Goal: Browse casually: Explore the website without a specific task or goal

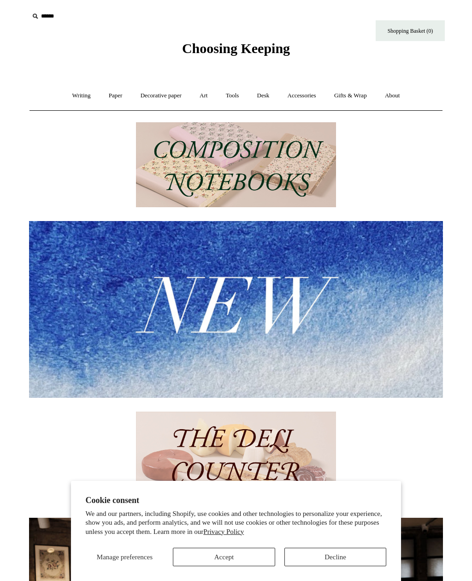
click at [232, 98] on link "Tools +" at bounding box center [233, 95] width 30 height 24
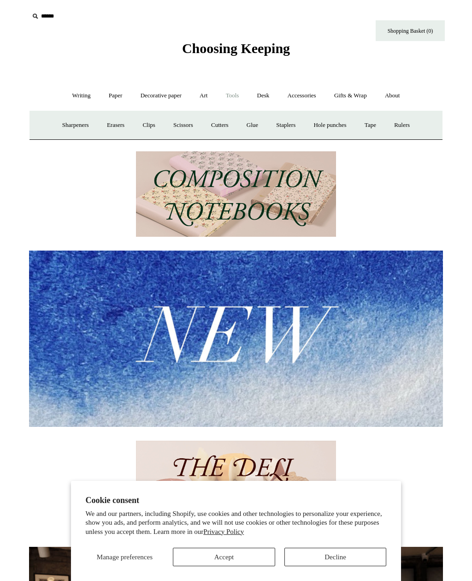
click at [75, 97] on link "Writing +" at bounding box center [81, 95] width 35 height 24
click at [127, 124] on link "Fountain pens +" at bounding box center [123, 125] width 50 height 24
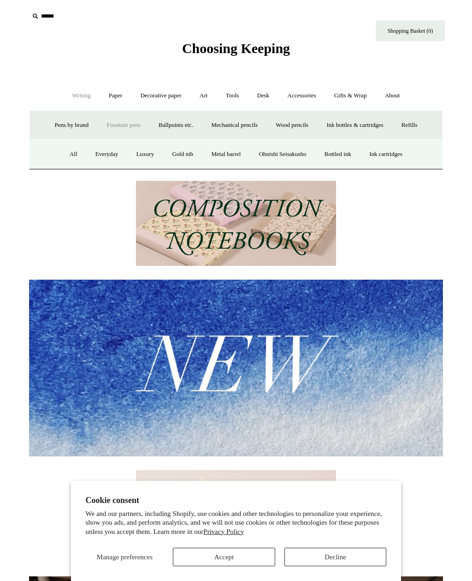
click at [100, 154] on link "Everyday" at bounding box center [107, 154] width 40 height 24
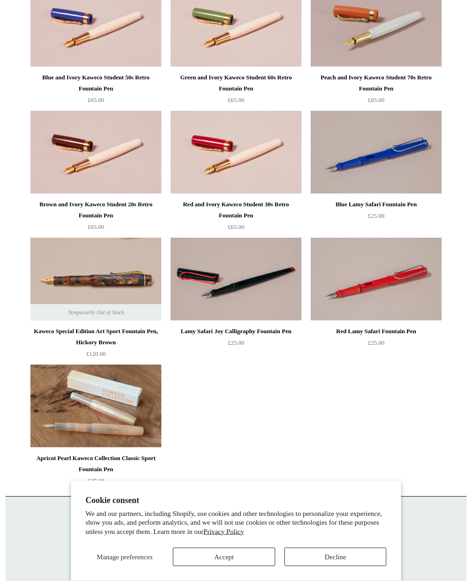
scroll to position [800, 0]
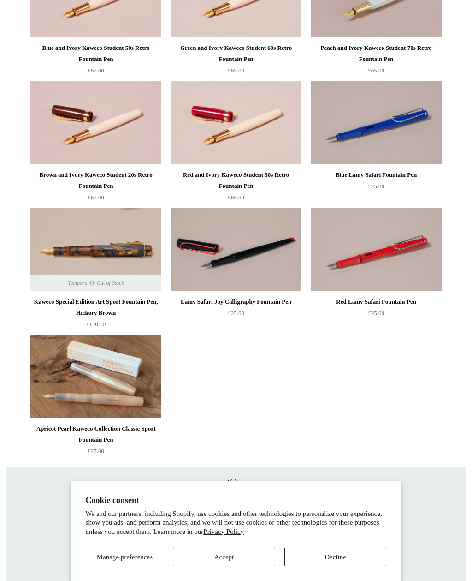
click at [243, 566] on button "Accept" at bounding box center [224, 556] width 102 height 18
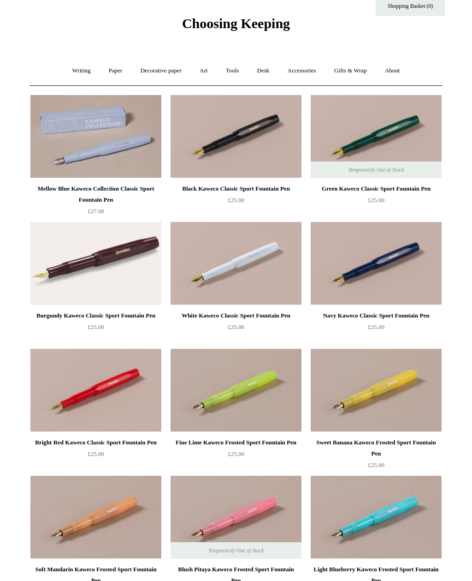
scroll to position [0, 0]
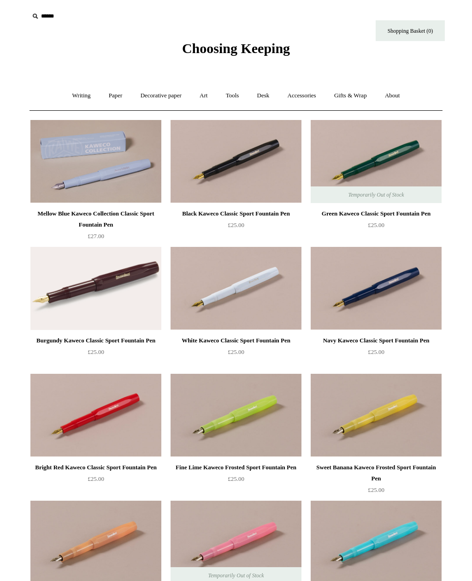
click at [81, 91] on link "Writing +" at bounding box center [81, 95] width 35 height 24
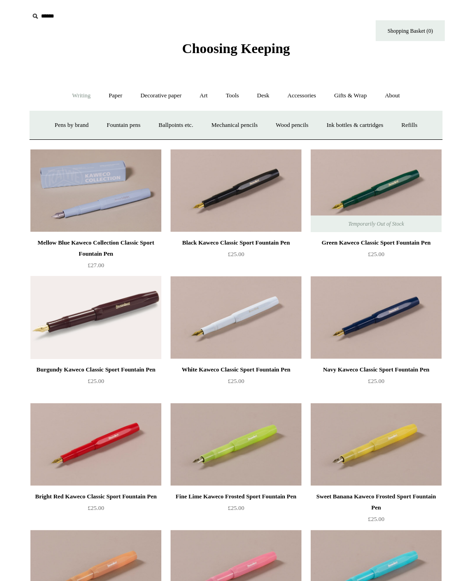
click at [113, 95] on link "Paper +" at bounding box center [116, 95] width 30 height 24
click at [314, 91] on link "Accessories +" at bounding box center [301, 95] width 45 height 24
click at [354, 96] on link "Gifts & Wrap +" at bounding box center [350, 95] width 49 height 24
click at [374, 125] on link "Gifts +" at bounding box center [366, 125] width 29 height 24
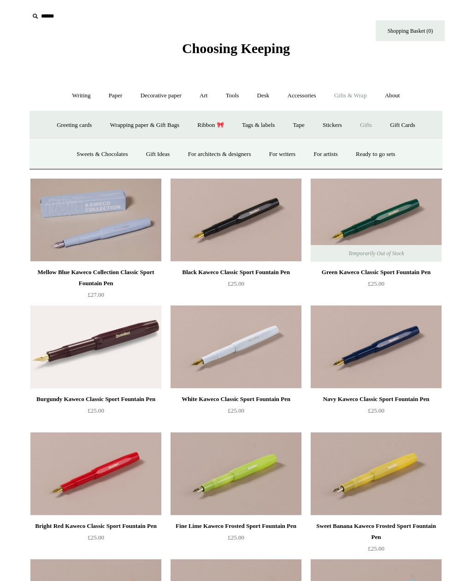
click at [285, 156] on link "For writers" at bounding box center [282, 154] width 43 height 24
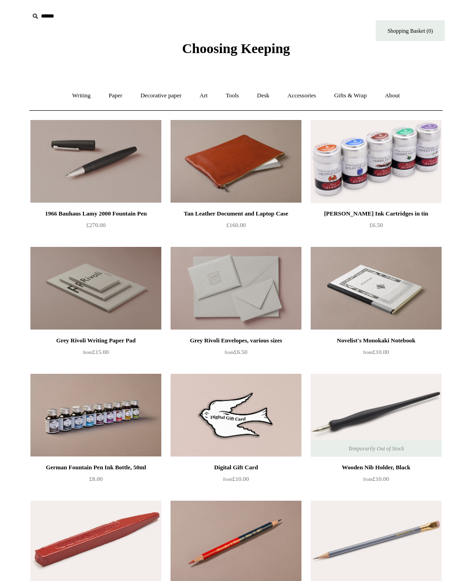
click at [403, 177] on img at bounding box center [376, 161] width 131 height 83
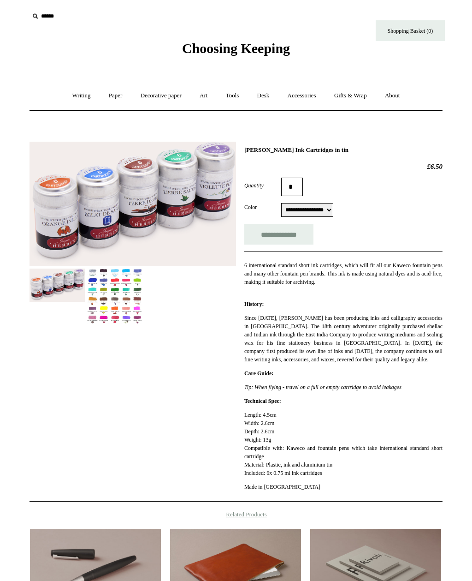
click at [120, 298] on img at bounding box center [114, 296] width 55 height 56
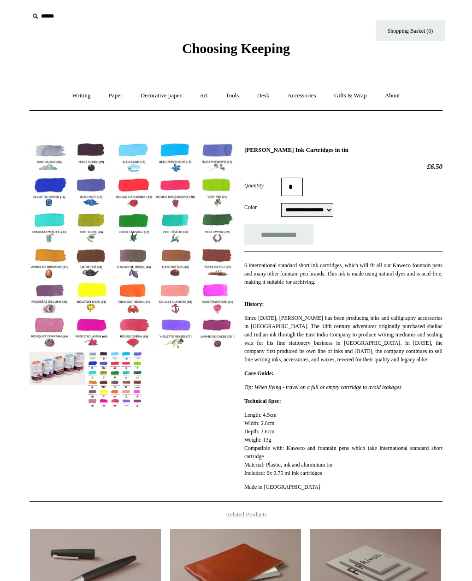
click at [60, 368] on img at bounding box center [57, 367] width 55 height 33
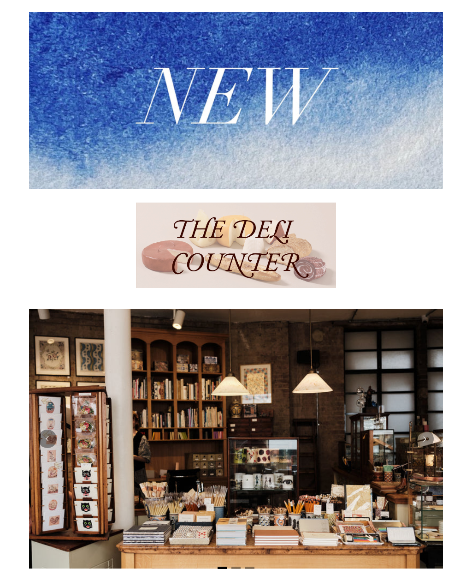
scroll to position [208, 0]
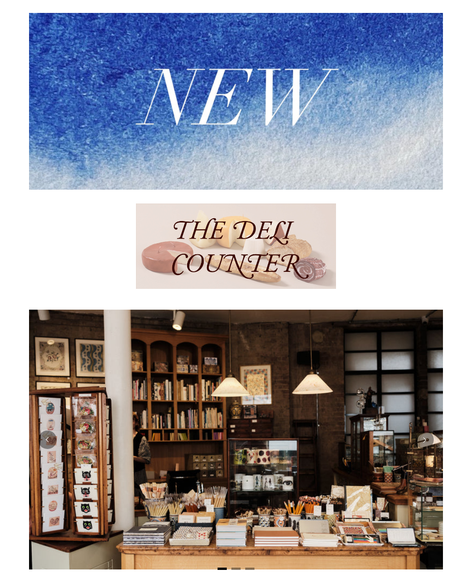
click at [287, 250] on img at bounding box center [236, 246] width 200 height 85
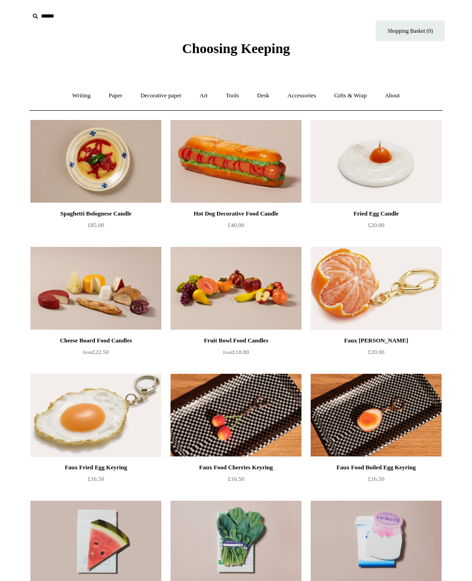
click at [112, 96] on link "Paper +" at bounding box center [116, 95] width 30 height 24
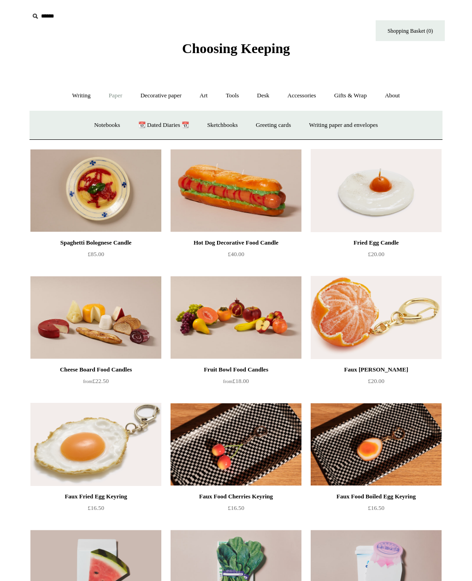
click at [93, 131] on link "Notebooks +" at bounding box center [107, 125] width 42 height 24
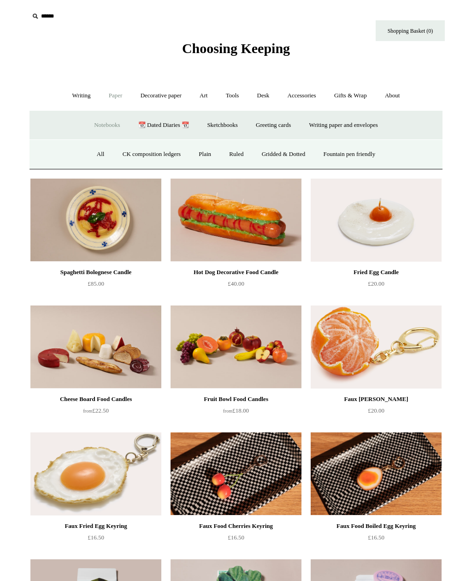
click at [366, 157] on link "Fountain pen friendly" at bounding box center [349, 154] width 69 height 24
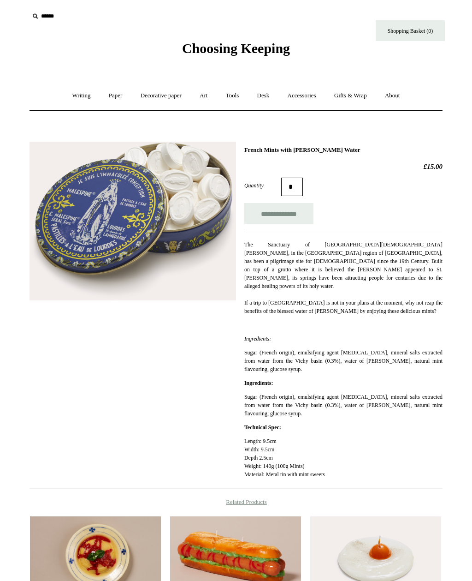
click at [166, 327] on div "**********" at bounding box center [236, 312] width 413 height 355
click at [381, 0] on div "Choosing Keeping" at bounding box center [236, 28] width 461 height 57
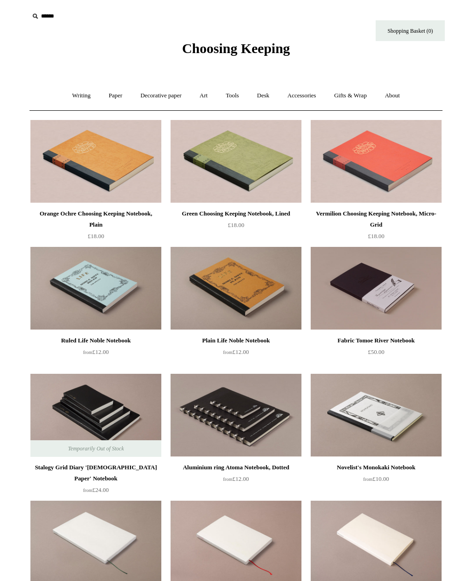
click at [232, 94] on link "Tools +" at bounding box center [233, 95] width 30 height 24
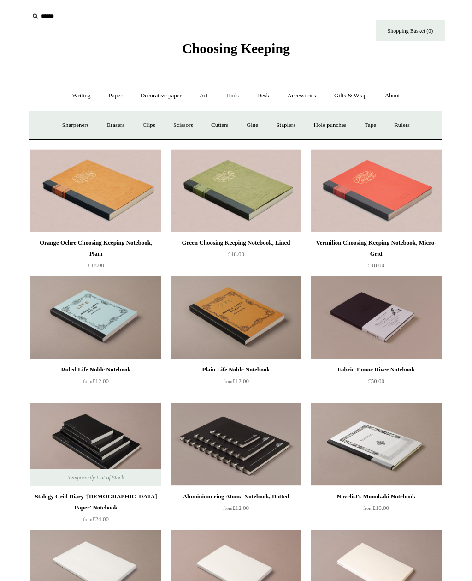
click at [203, 102] on link "Art +" at bounding box center [203, 95] width 24 height 24
click at [356, 124] on link "Wax & seals" at bounding box center [332, 125] width 47 height 24
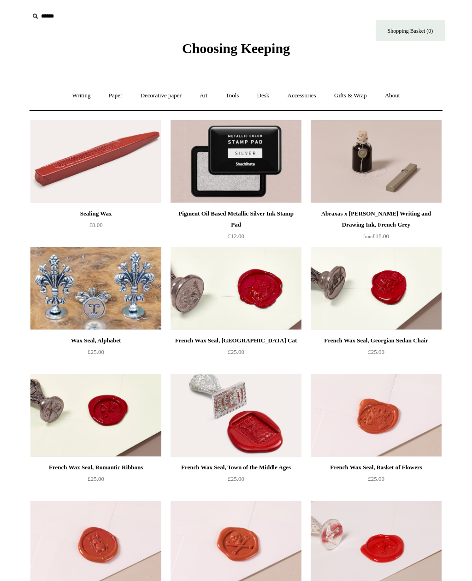
click at [207, 97] on link "Art +" at bounding box center [203, 95] width 24 height 24
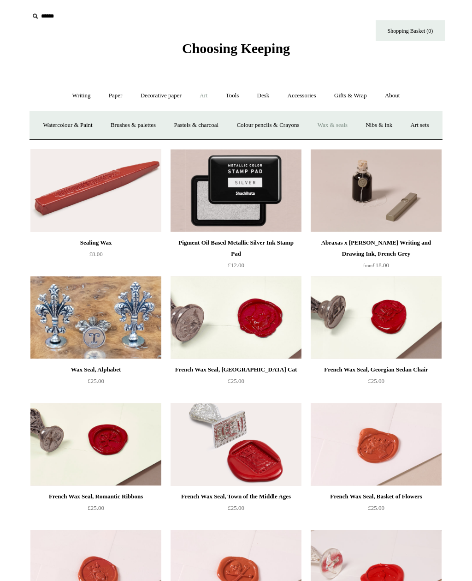
click at [401, 125] on link "Nibs & ink" at bounding box center [378, 125] width 43 height 24
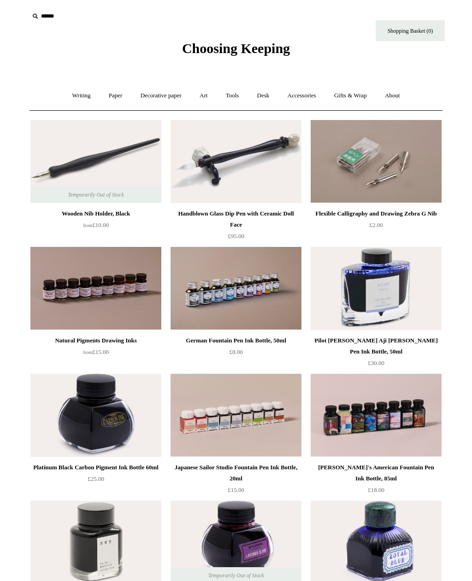
click at [234, 95] on link "Tools +" at bounding box center [233, 95] width 30 height 24
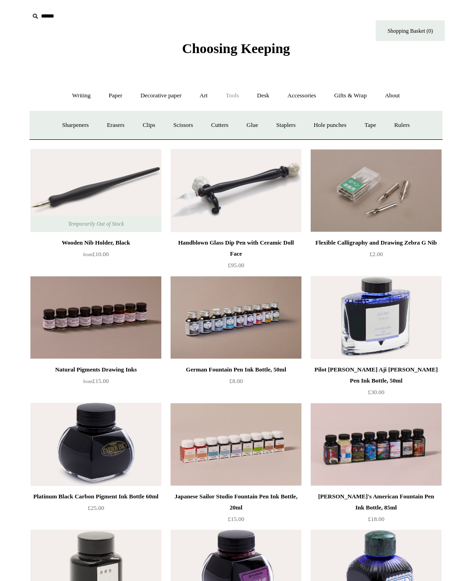
click at [312, 96] on link "Accessories +" at bounding box center [301, 95] width 45 height 24
click at [416, 127] on link "Playing Cards" at bounding box center [401, 125] width 50 height 24
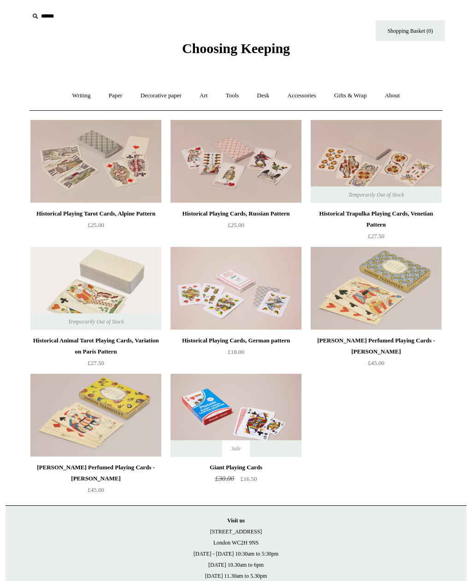
click at [304, 98] on link "Accessories +" at bounding box center [301, 95] width 45 height 24
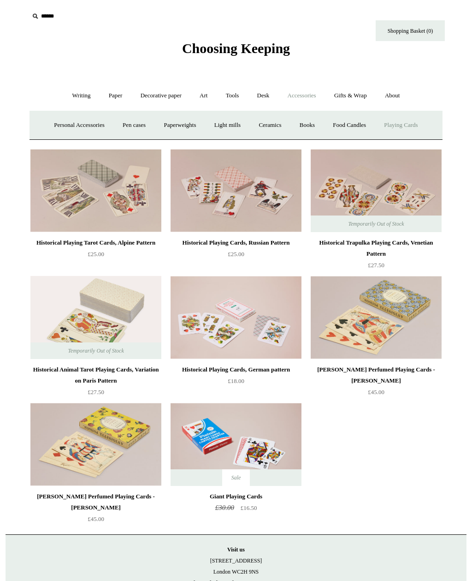
click at [306, 124] on link "Books" at bounding box center [307, 125] width 32 height 24
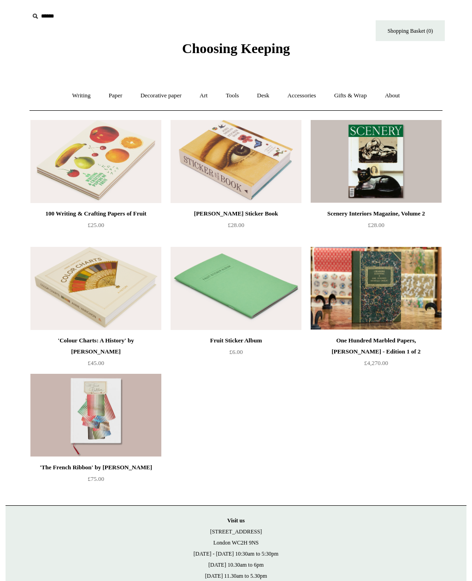
click at [310, 95] on link "Accessories +" at bounding box center [301, 95] width 45 height 24
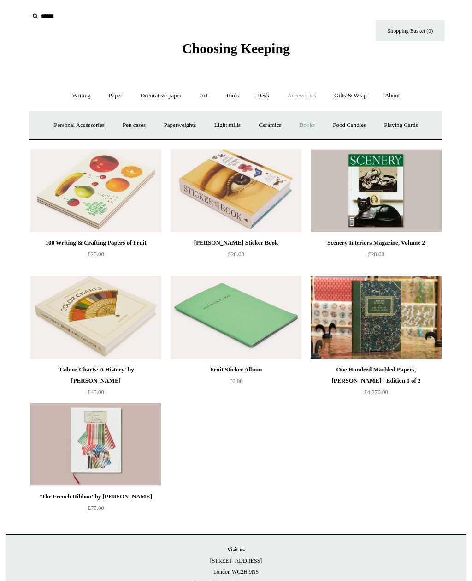
click at [274, 125] on link "Ceramics +" at bounding box center [269, 125] width 39 height 24
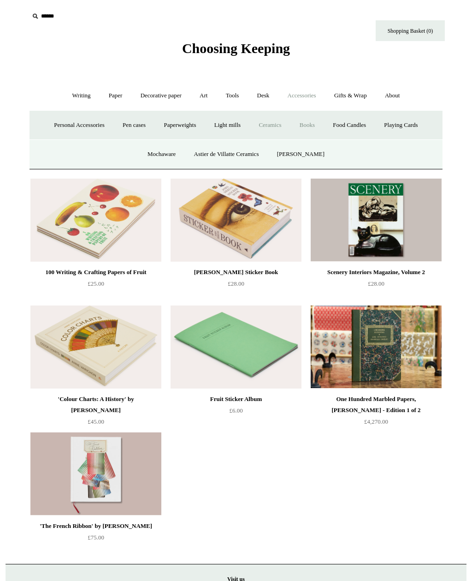
click at [133, 123] on link "Pen cases" at bounding box center [134, 125] width 40 height 24
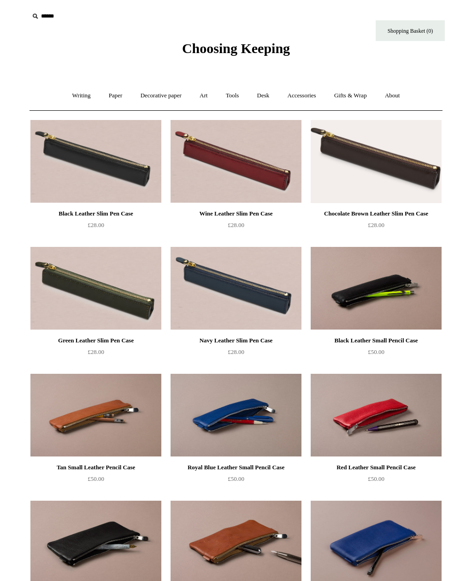
click at [309, 92] on link "Accessories +" at bounding box center [301, 95] width 45 height 24
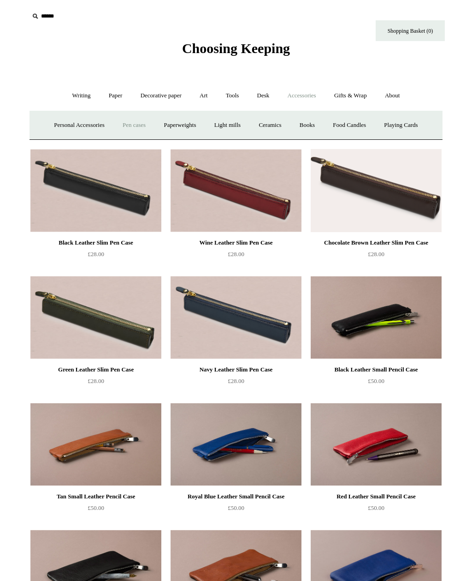
click at [77, 127] on link "Personal Accessories +" at bounding box center [79, 125] width 67 height 24
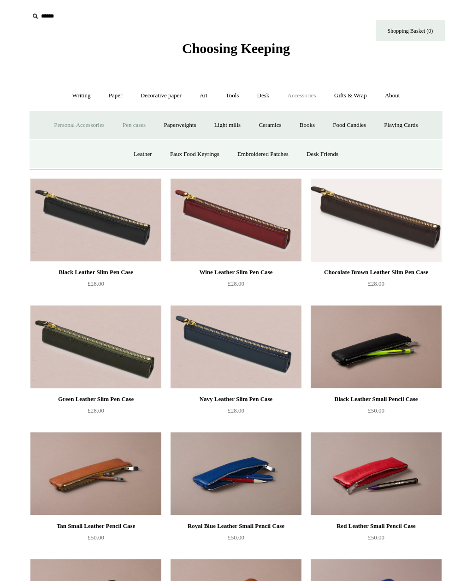
click at [129, 158] on link "Leather" at bounding box center [142, 154] width 35 height 24
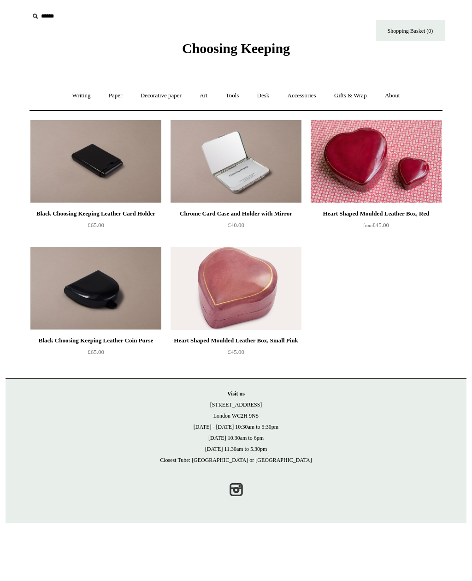
click at [311, 96] on link "Accessories +" at bounding box center [301, 95] width 45 height 24
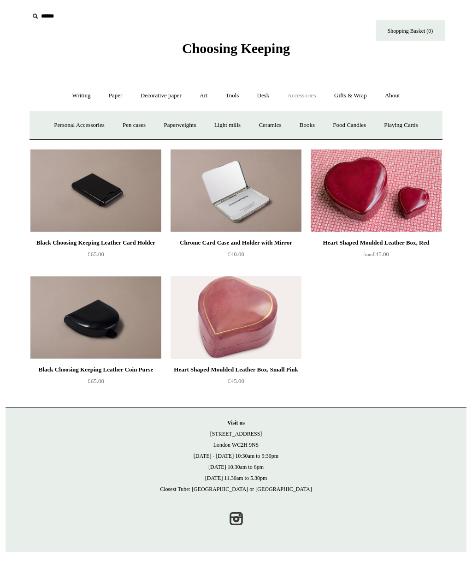
click at [77, 128] on link "Personal Accessories +" at bounding box center [79, 125] width 67 height 24
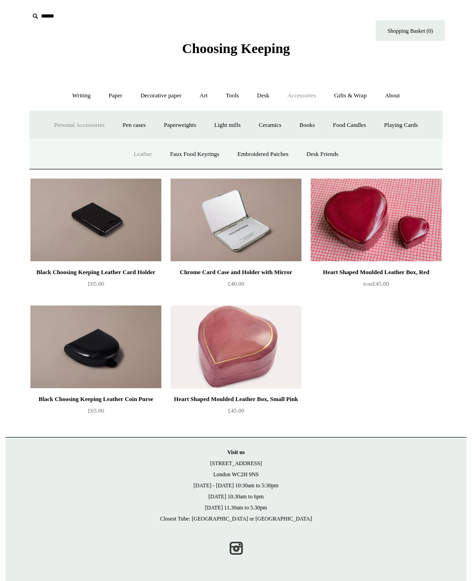
click at [270, 153] on link "Embroidered Patches" at bounding box center [263, 154] width 68 height 24
